Goal: Task Accomplishment & Management: Use online tool/utility

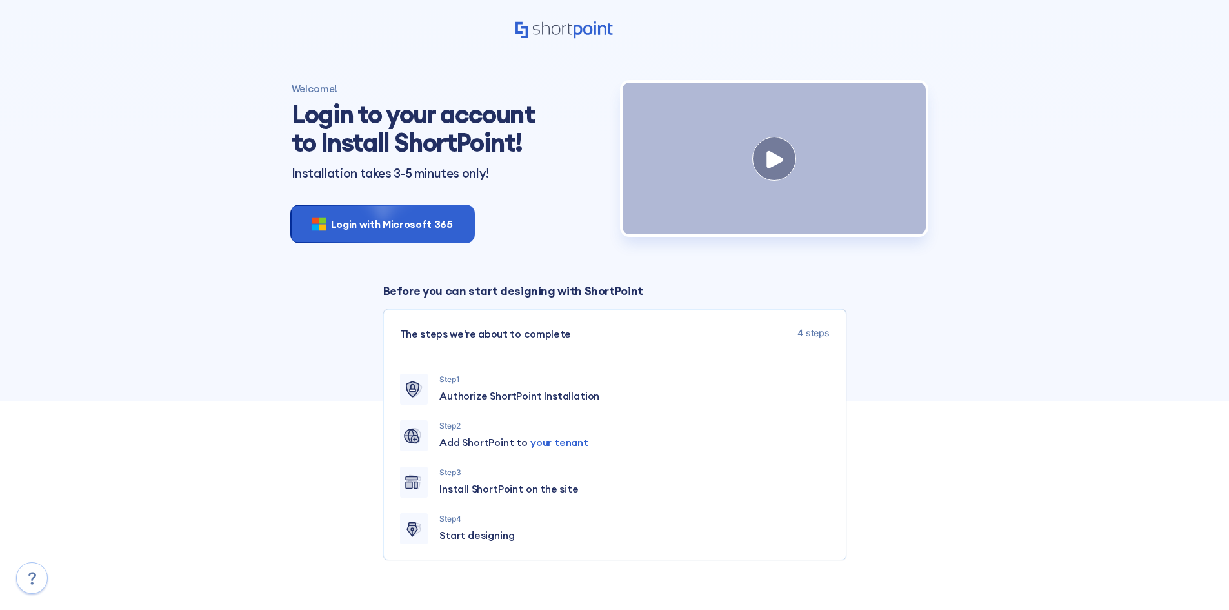
click at [421, 232] on div "Login with Microsoft 365" at bounding box center [383, 224] width 182 height 36
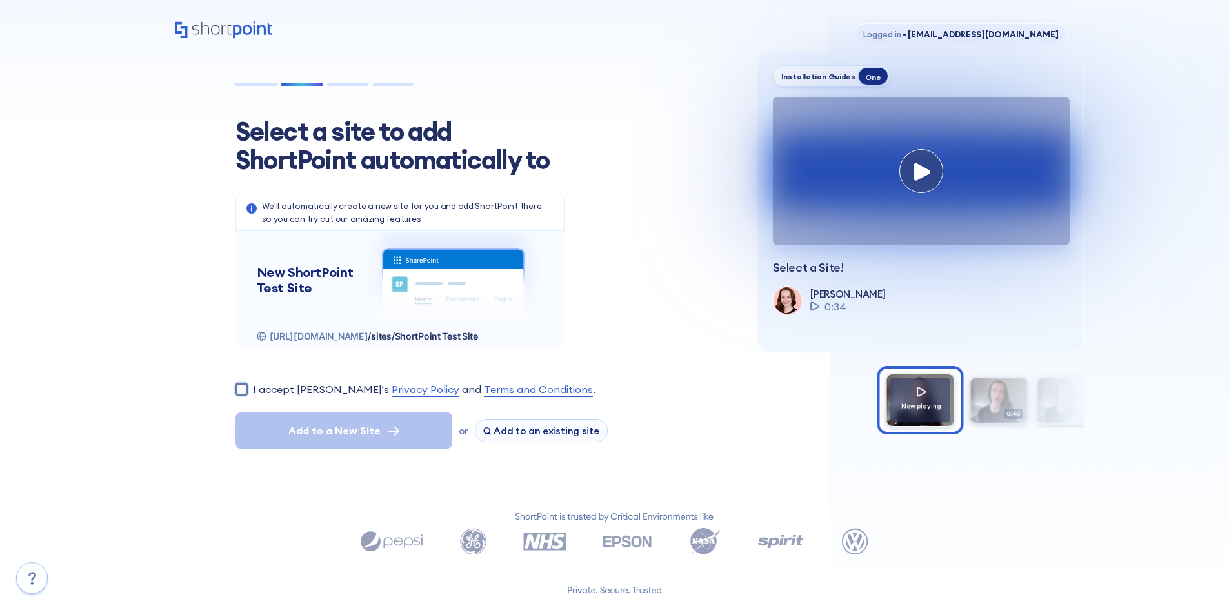
click at [243, 386] on input "I accept ShortPoint's Privacy Policy and Terms and Conditions ." at bounding box center [242, 389] width 12 height 12
checkbox input "true"
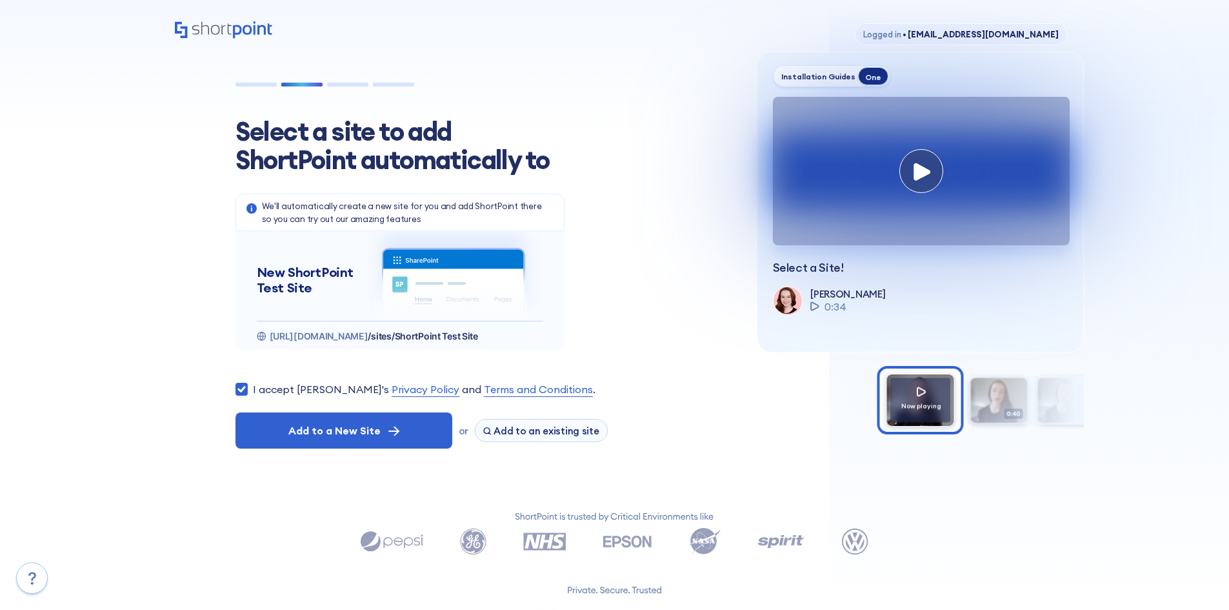
click at [576, 414] on div "Add to a New Site or Add to an existing site" at bounding box center [481, 430] width 490 height 36
click at [552, 425] on span "Add to an existing site" at bounding box center [547, 431] width 106 height 12
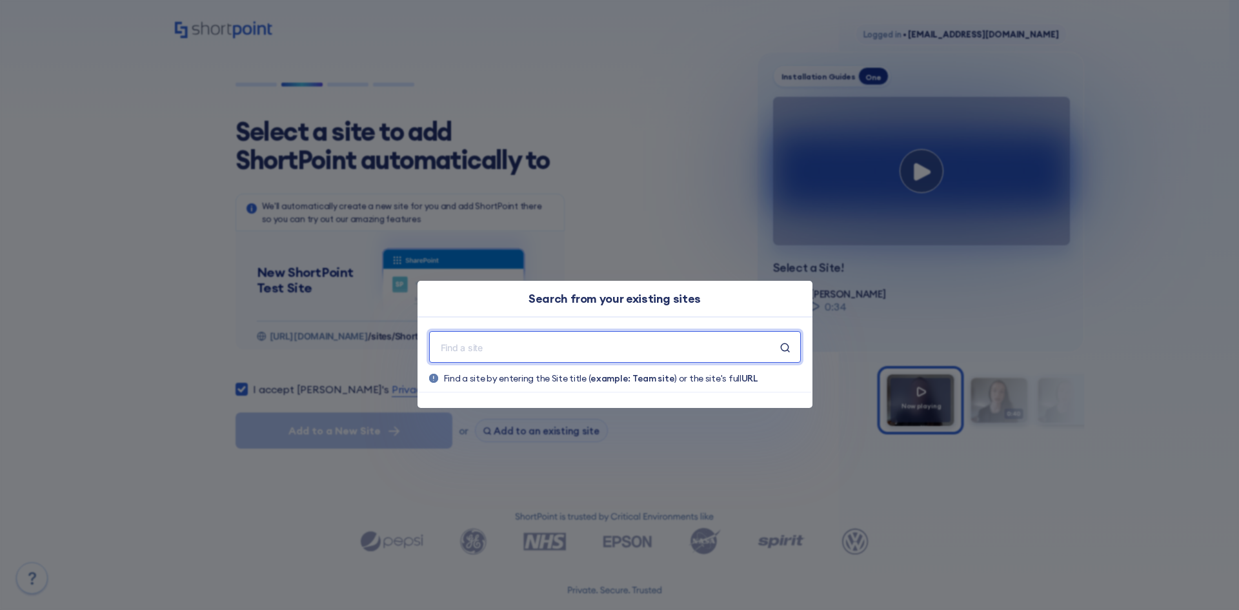
click at [522, 352] on input "text" at bounding box center [609, 347] width 341 height 16
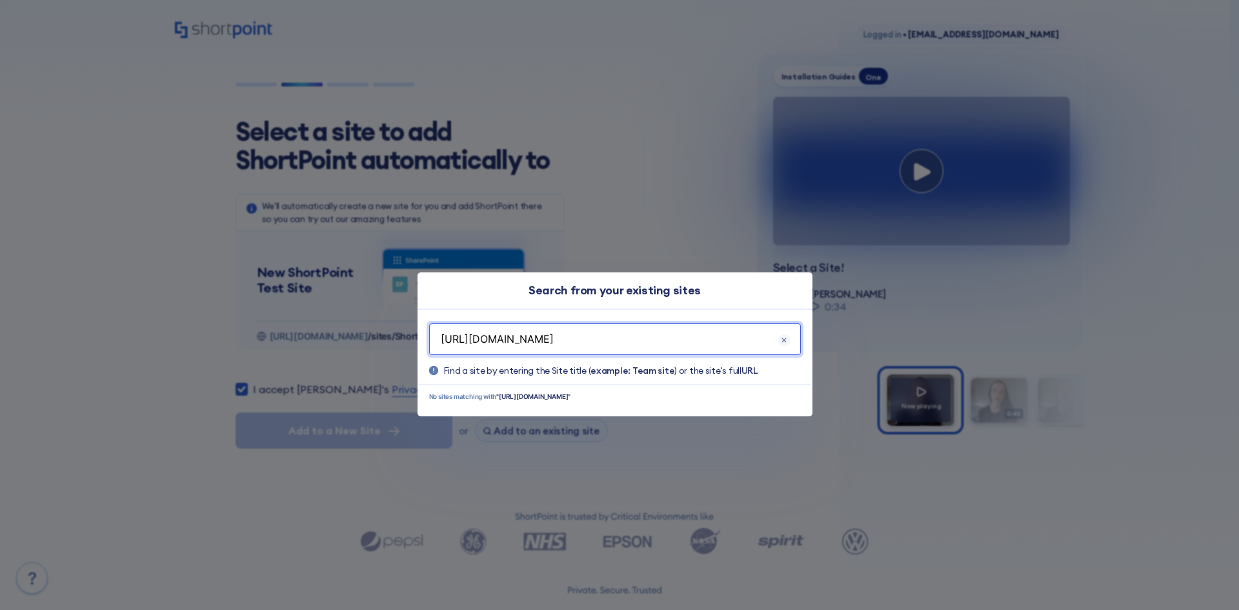
scroll to position [0, 45]
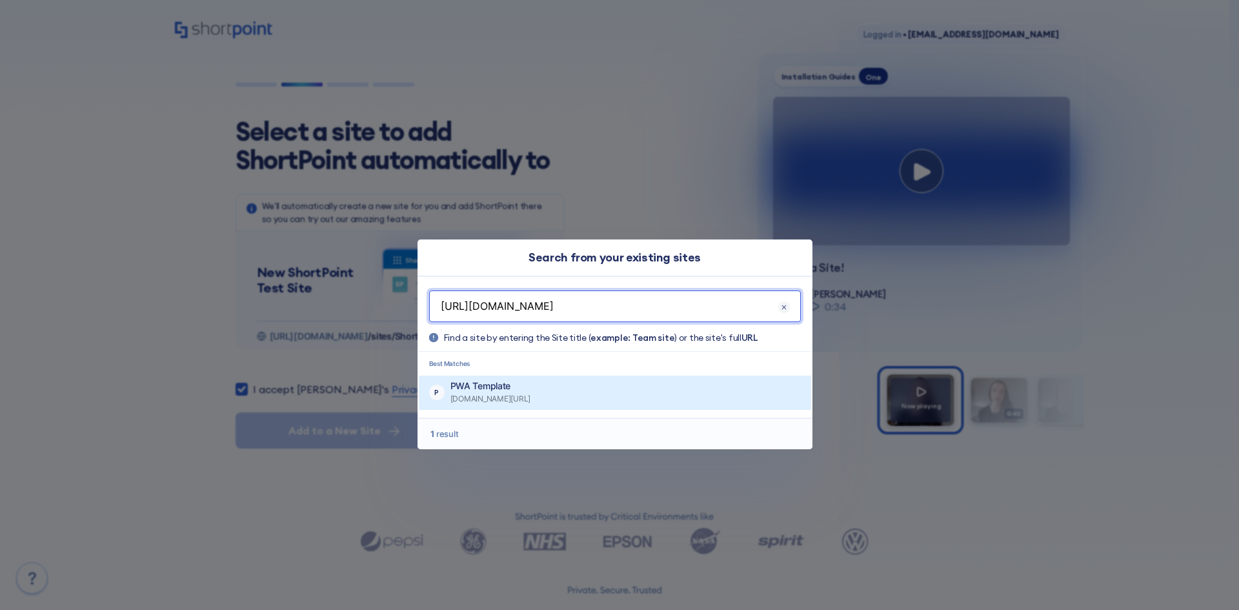
type input "https://trgcfo.sharepoint.com/sites/GraniteFallsEnergy/GraniteFallsEnergyPWA"
click at [531, 385] on p "PWA Template" at bounding box center [490, 385] width 81 height 13
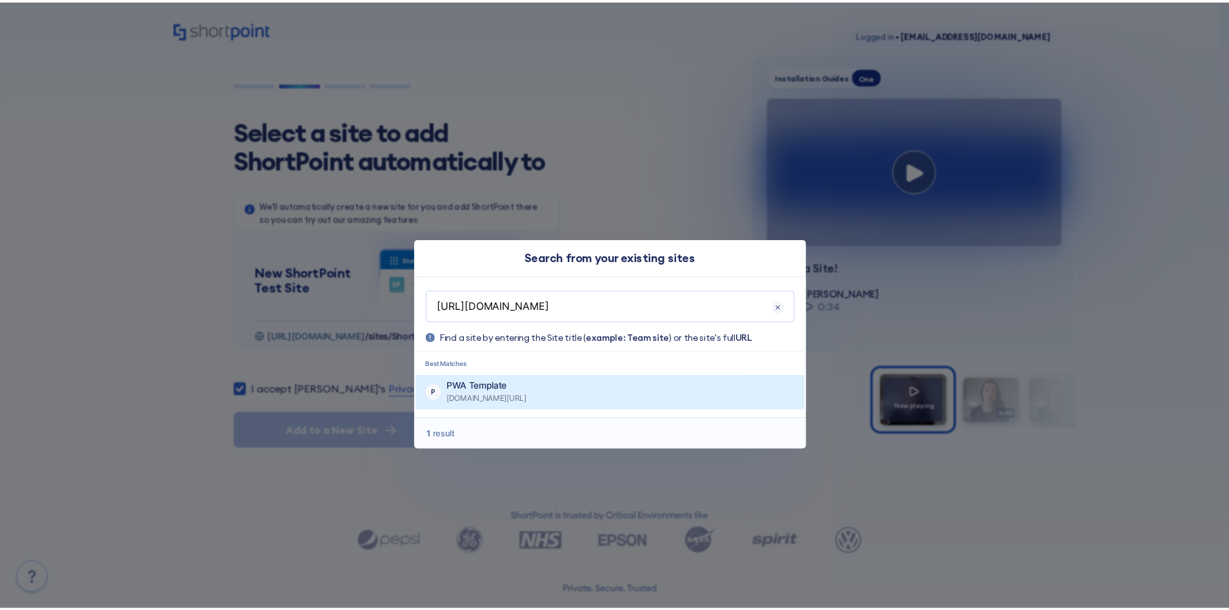
scroll to position [0, 0]
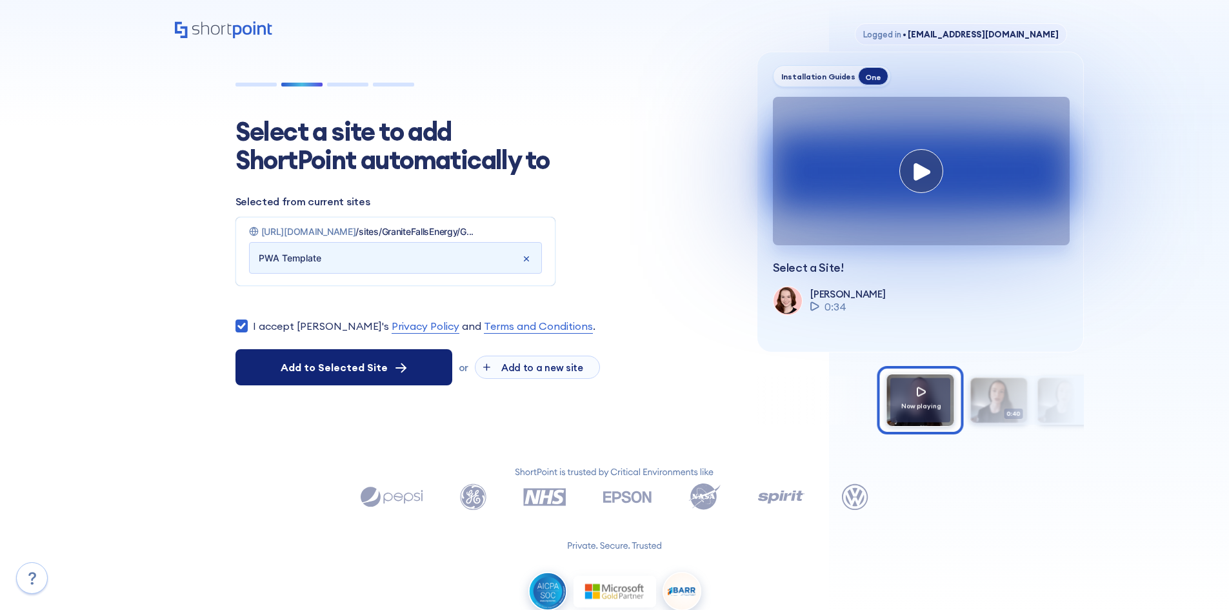
click at [391, 368] on div "Add to Selected Site" at bounding box center [344, 366] width 126 height 15
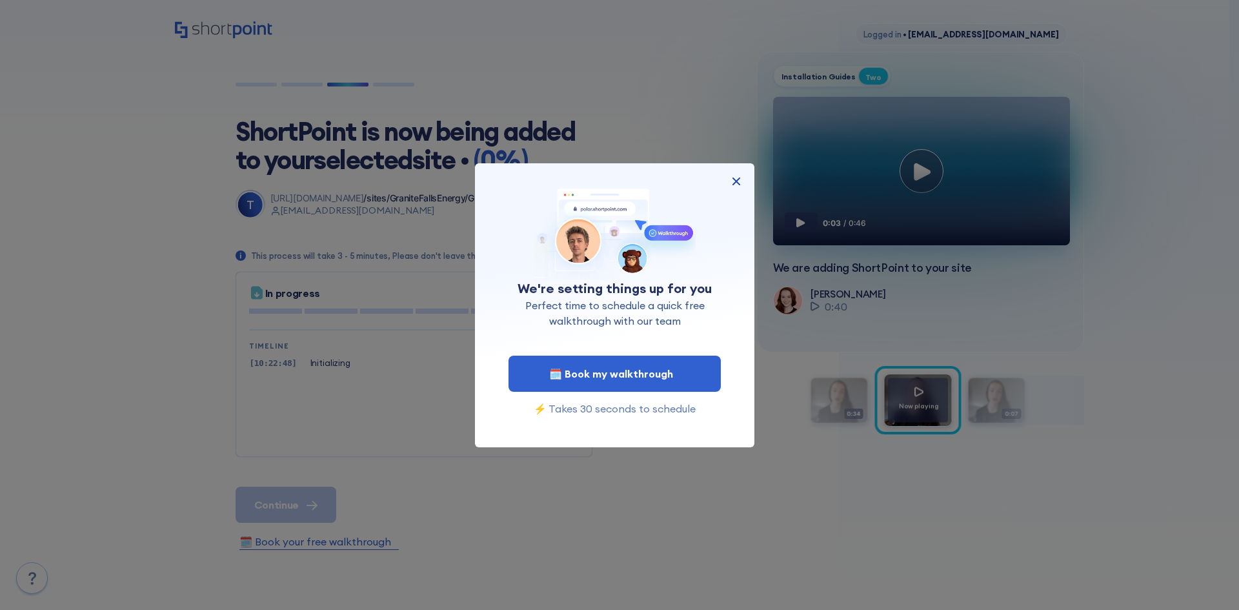
click at [739, 178] on img at bounding box center [735, 181] width 15 height 15
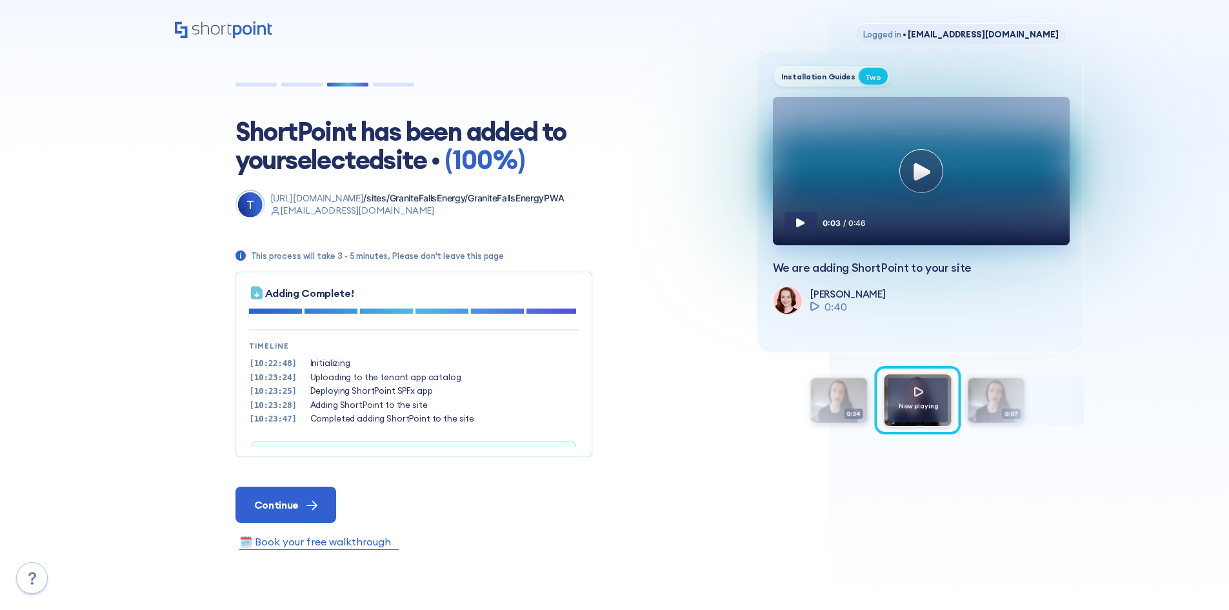
scroll to position [39, 0]
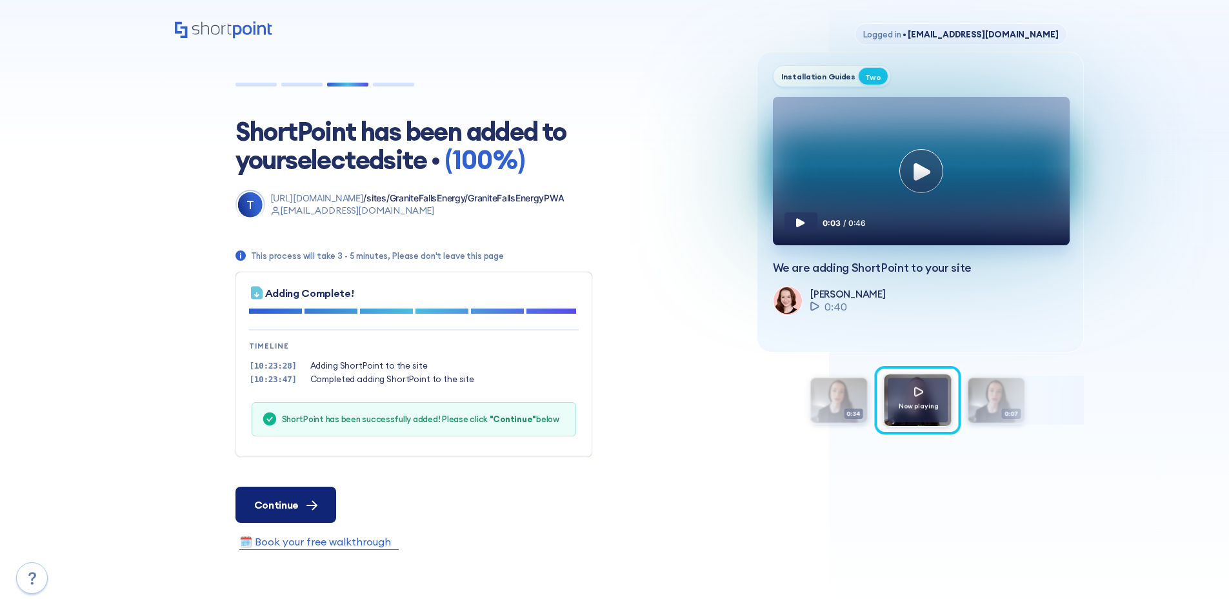
click at [284, 501] on span "Continue" at bounding box center [276, 504] width 45 height 15
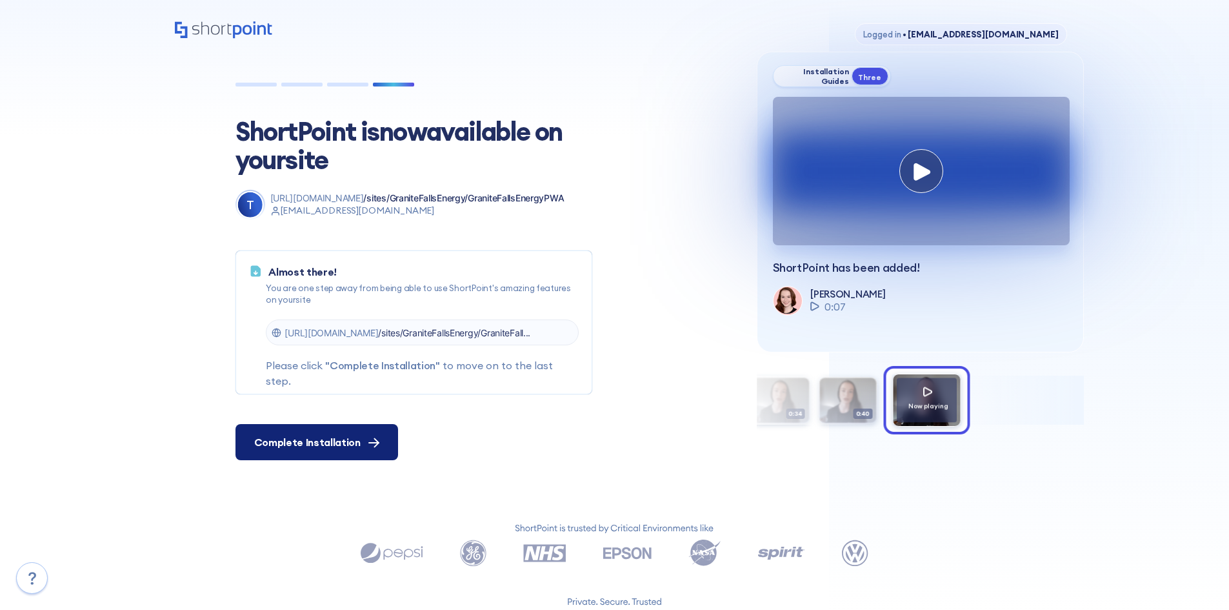
click at [336, 437] on span "Complete Installation" at bounding box center [307, 441] width 106 height 15
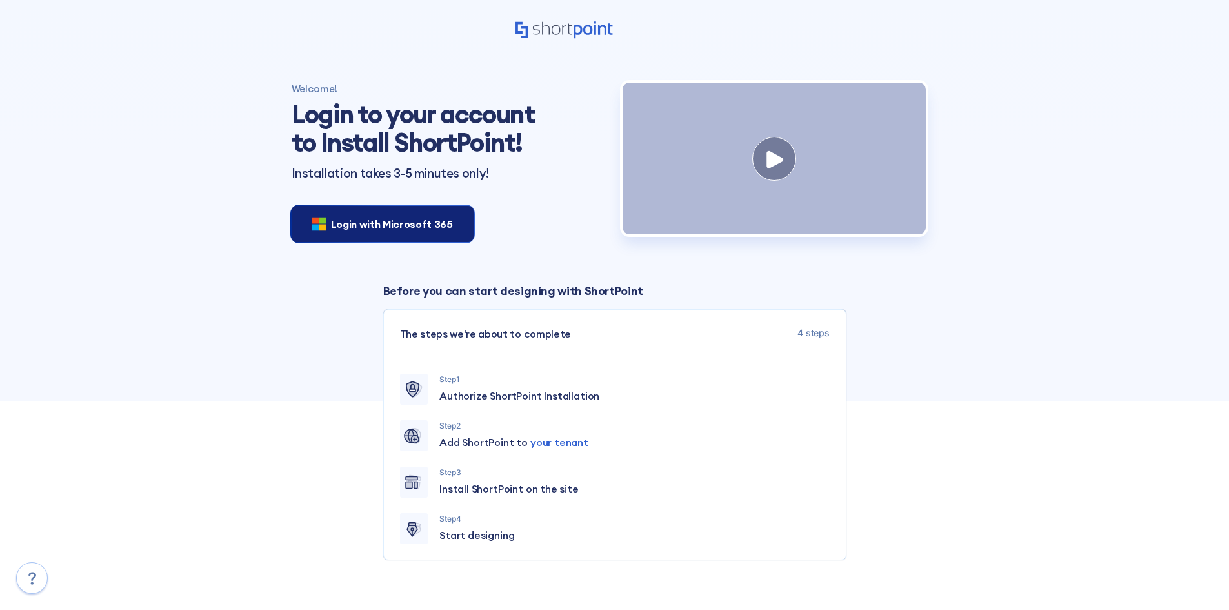
click at [363, 233] on div "Login with Microsoft 365" at bounding box center [383, 224] width 182 height 36
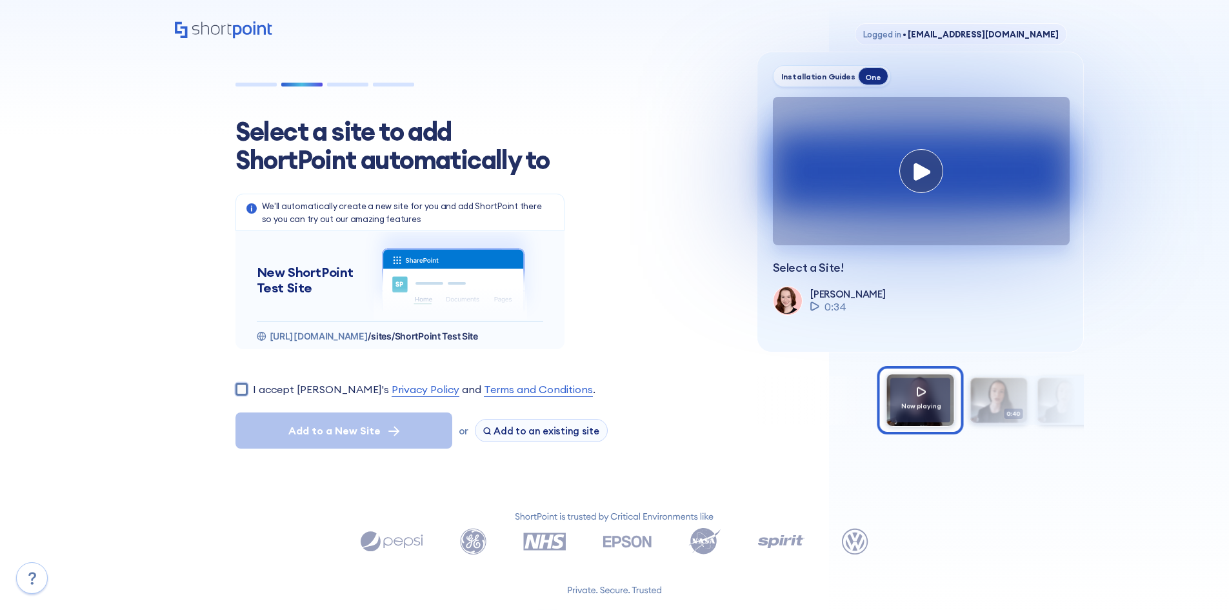
click at [239, 390] on input "I accept ShortPoint's Privacy Policy and Terms and Conditions ." at bounding box center [242, 389] width 12 height 12
checkbox input "true"
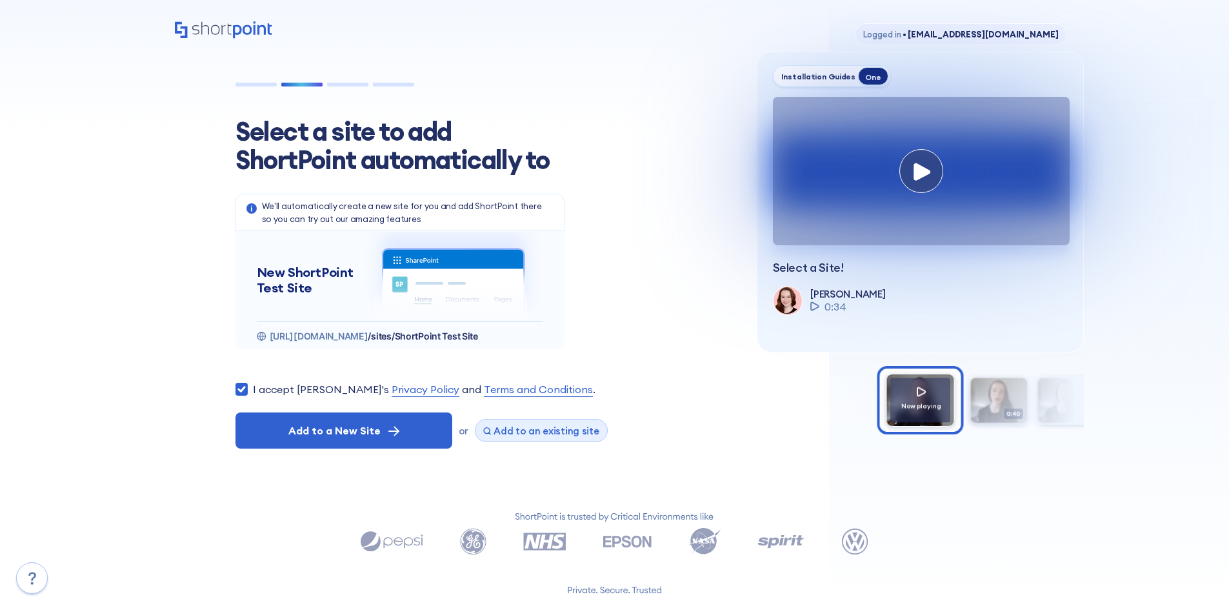
click at [506, 434] on span "Add to an existing site" at bounding box center [547, 431] width 106 height 12
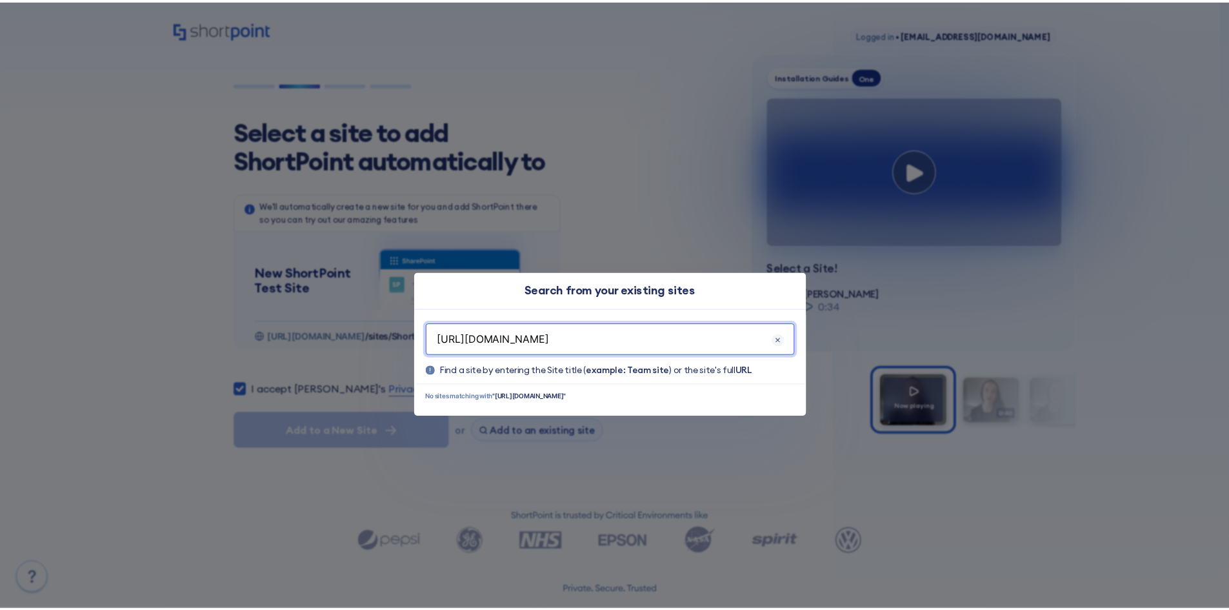
scroll to position [0, 45]
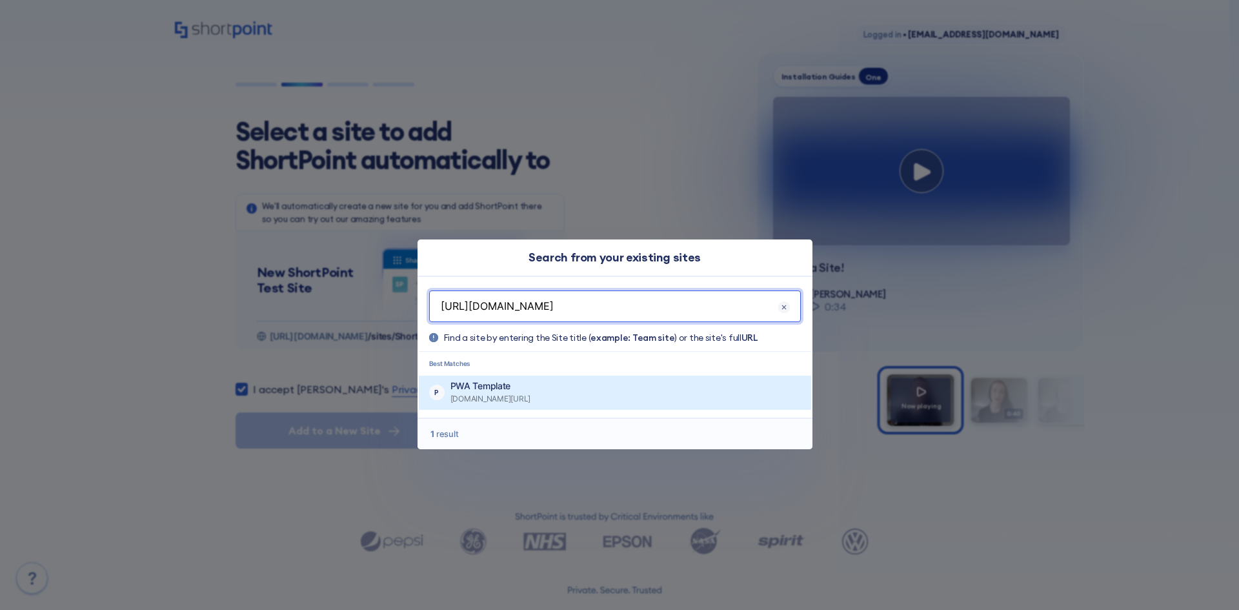
type input "https://trgcfo.sharepoint.com/sites/GraniteFallsEnergy/GraniteFallsEnergyPWA"
click at [531, 390] on p "PWA Template" at bounding box center [490, 385] width 81 height 13
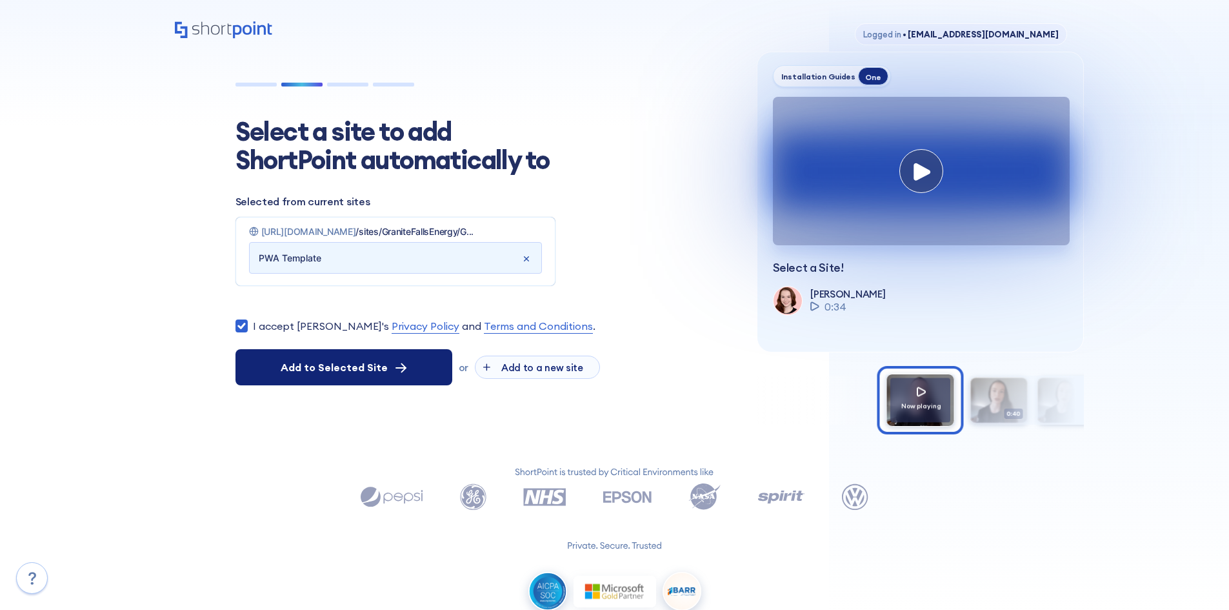
click at [348, 375] on button "Add to Selected Site" at bounding box center [344, 367] width 217 height 36
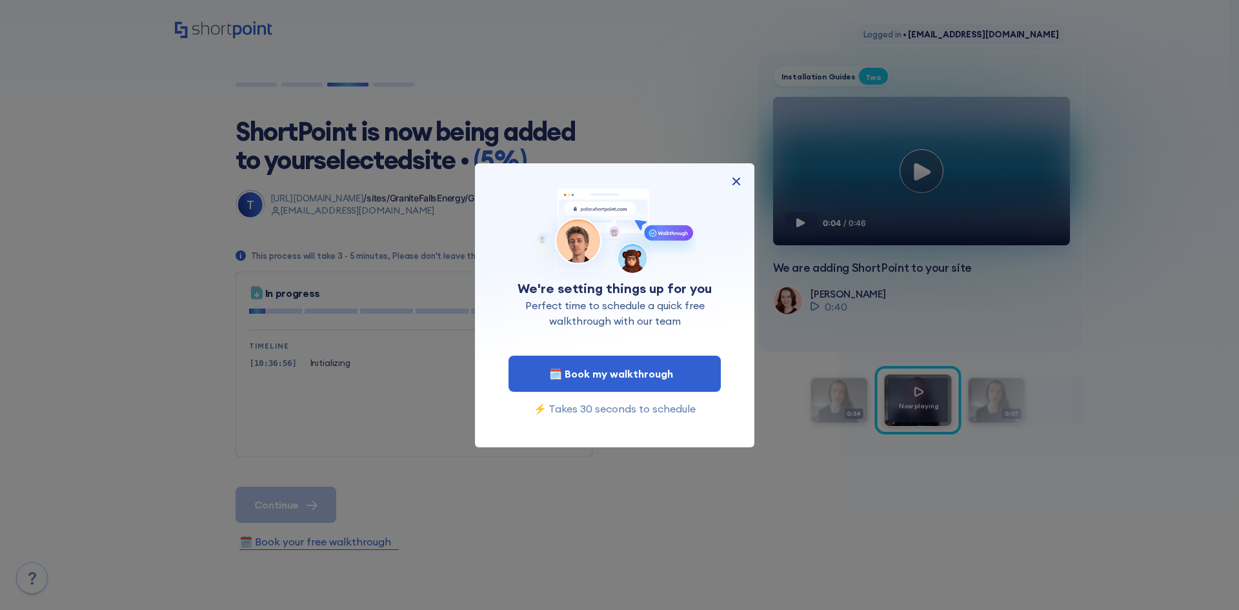
click at [743, 183] on img at bounding box center [735, 181] width 15 height 15
